Goal: Find contact information: Find contact information

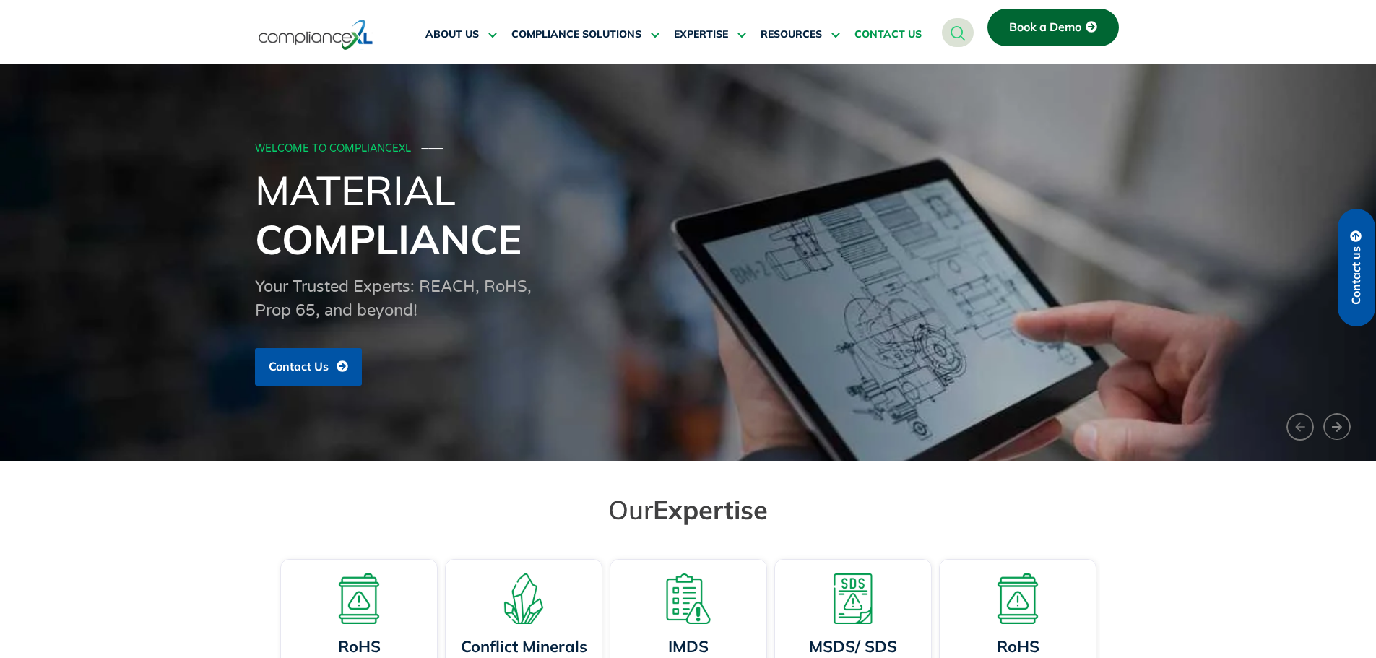
click at [899, 30] on span "CONTACT US" at bounding box center [888, 34] width 67 height 13
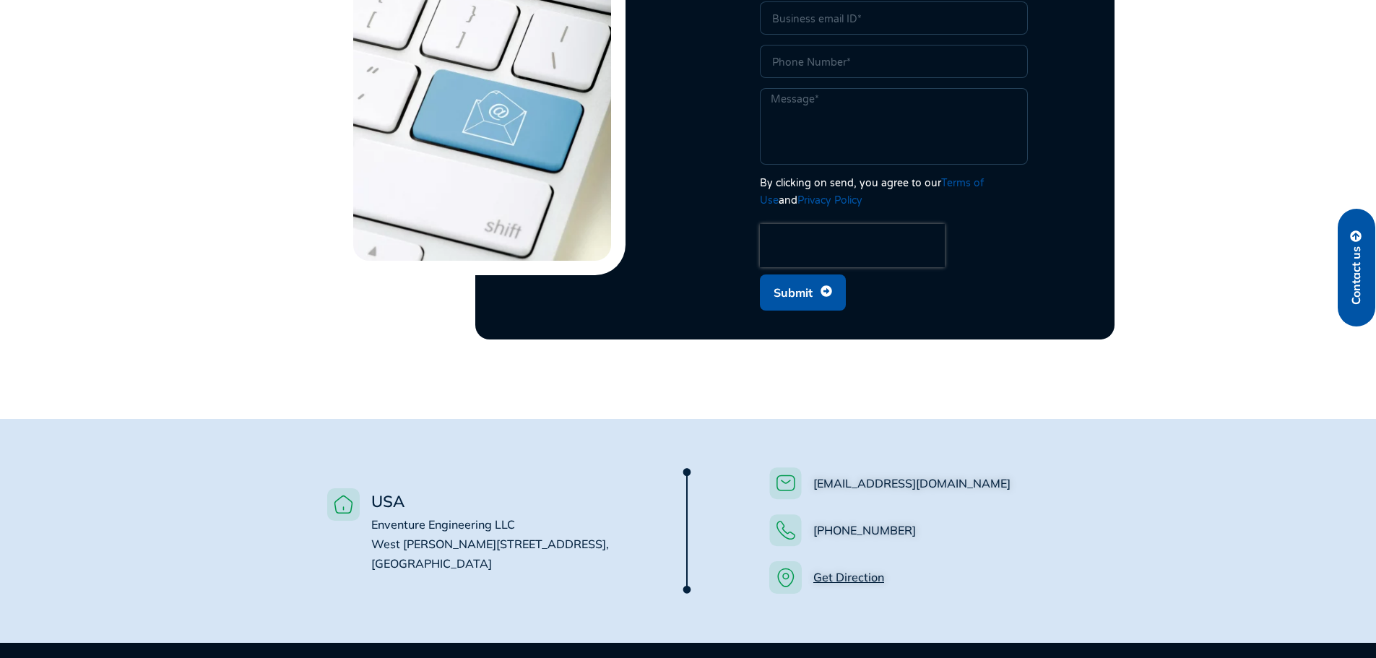
scroll to position [722, 0]
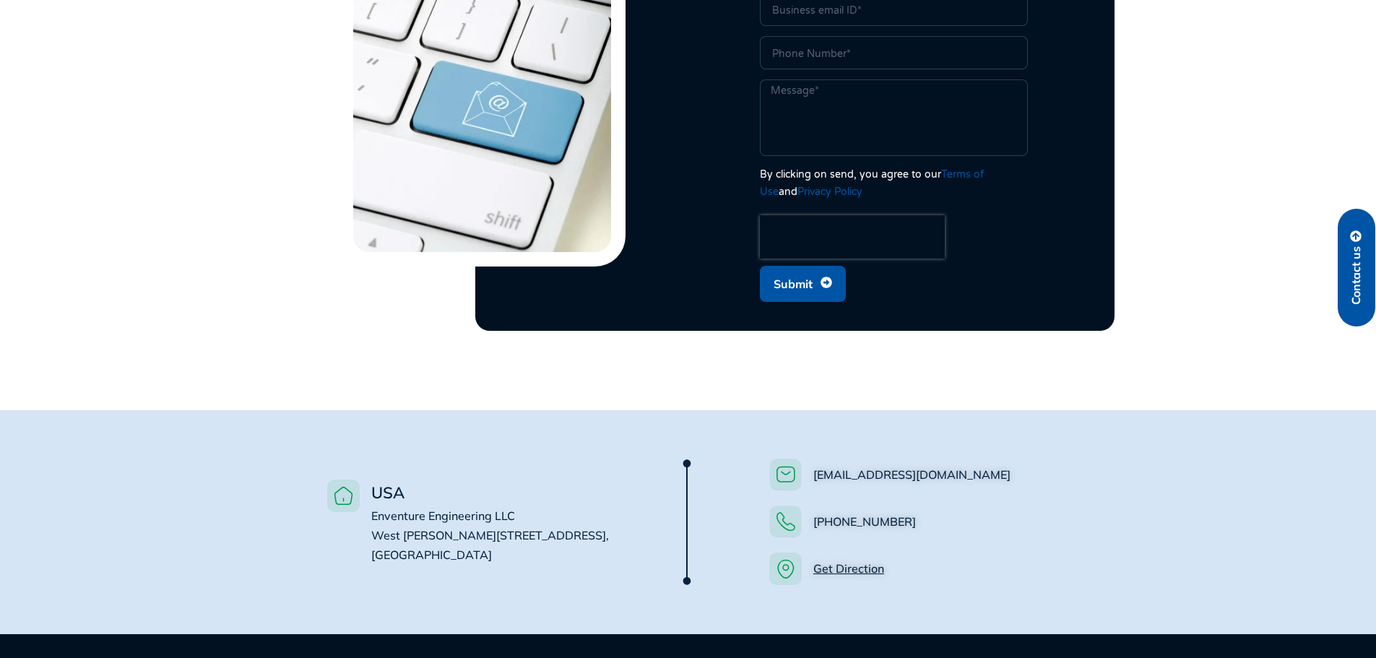
click at [875, 561] on link "Get Direction" at bounding box center [848, 568] width 71 height 14
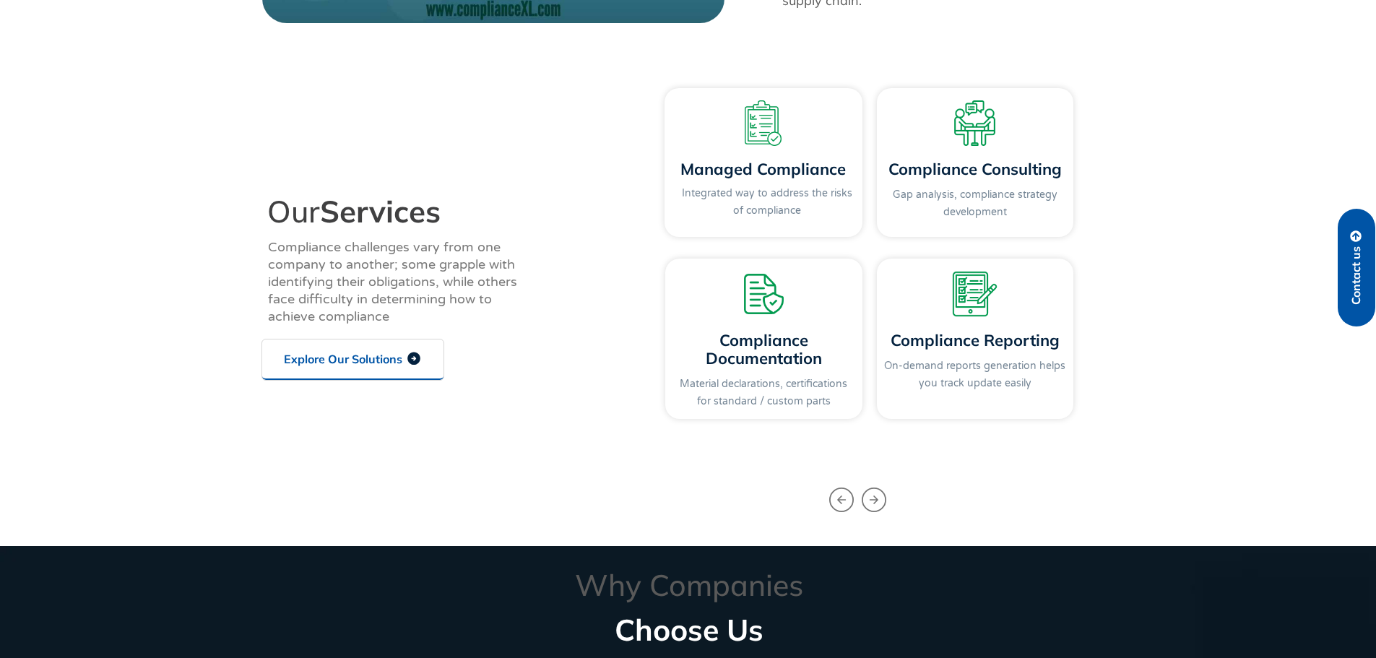
scroll to position [1589, 0]
